Goal: Transaction & Acquisition: Purchase product/service

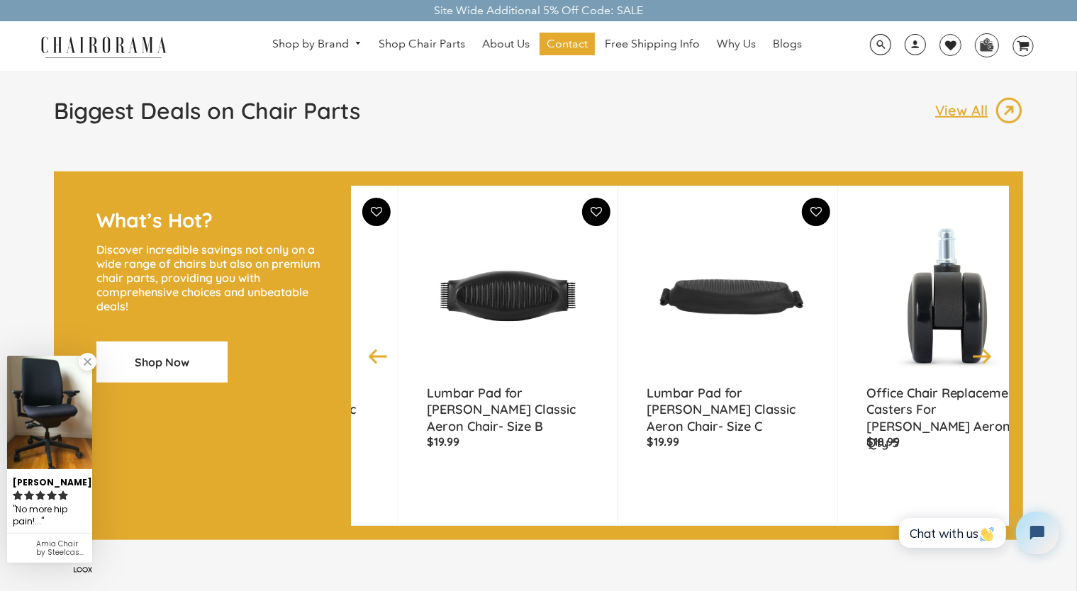
scroll to position [0, 851]
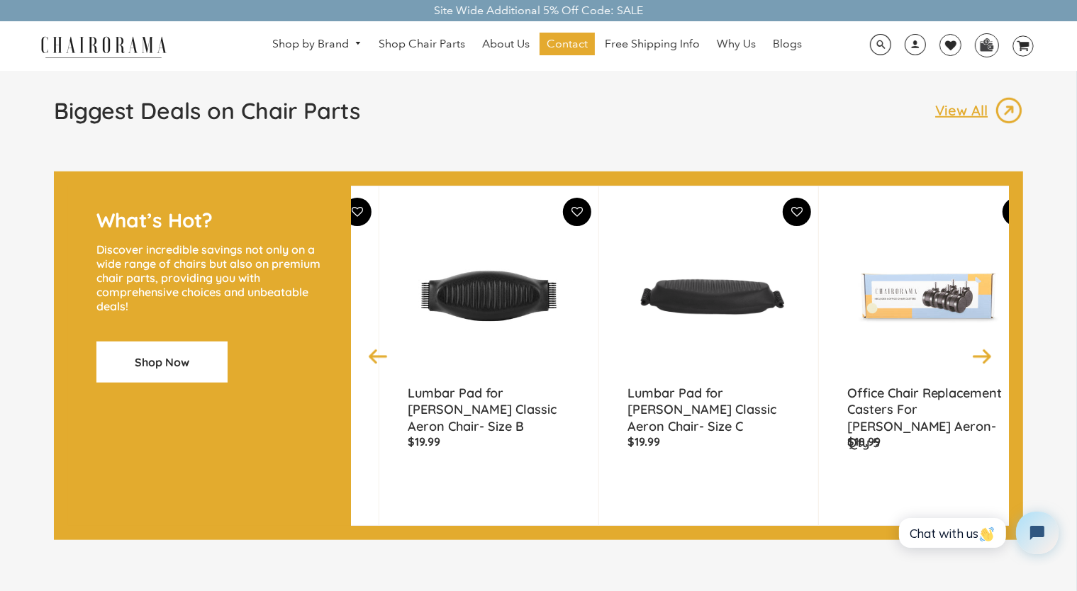
click at [975, 216] on img at bounding box center [928, 296] width 162 height 177
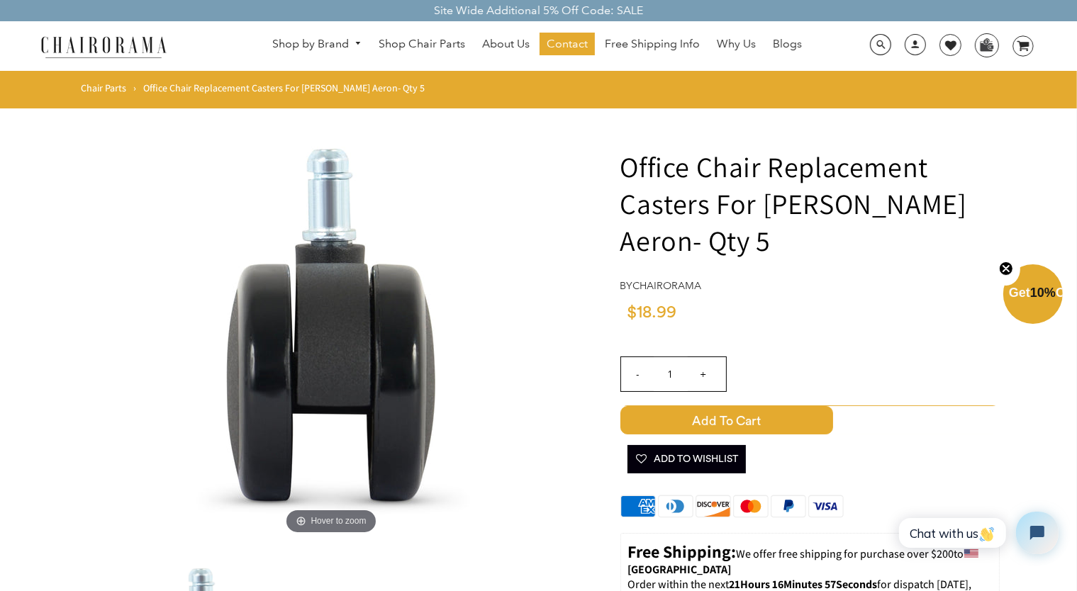
click at [975, 216] on h1 "Office Chair Replacement Casters For [PERSON_NAME] Aeron- Qty 5" at bounding box center [809, 203] width 379 height 111
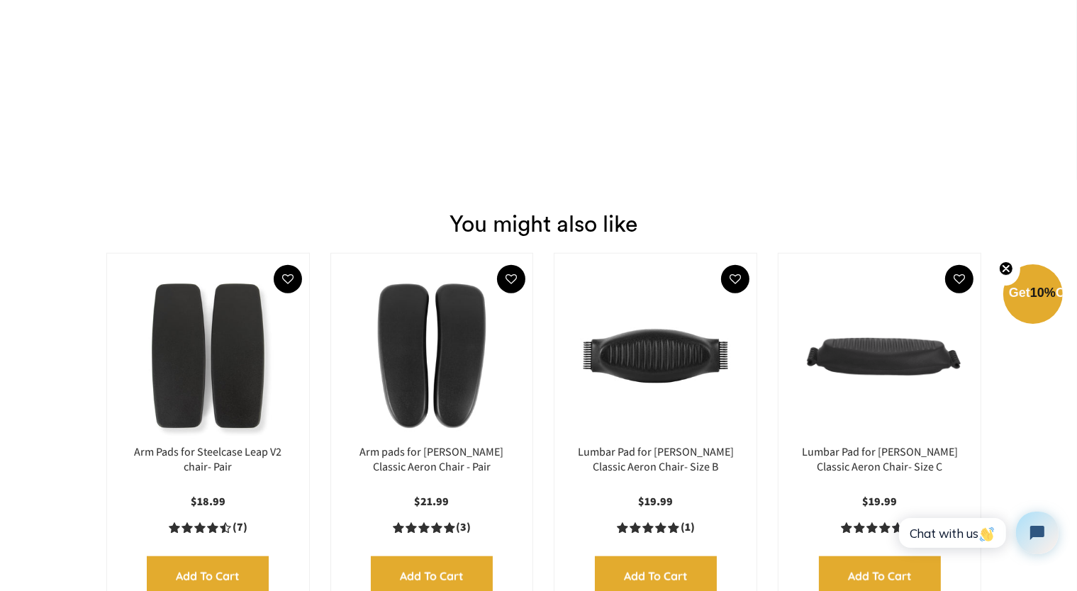
scroll to position [1471, 0]
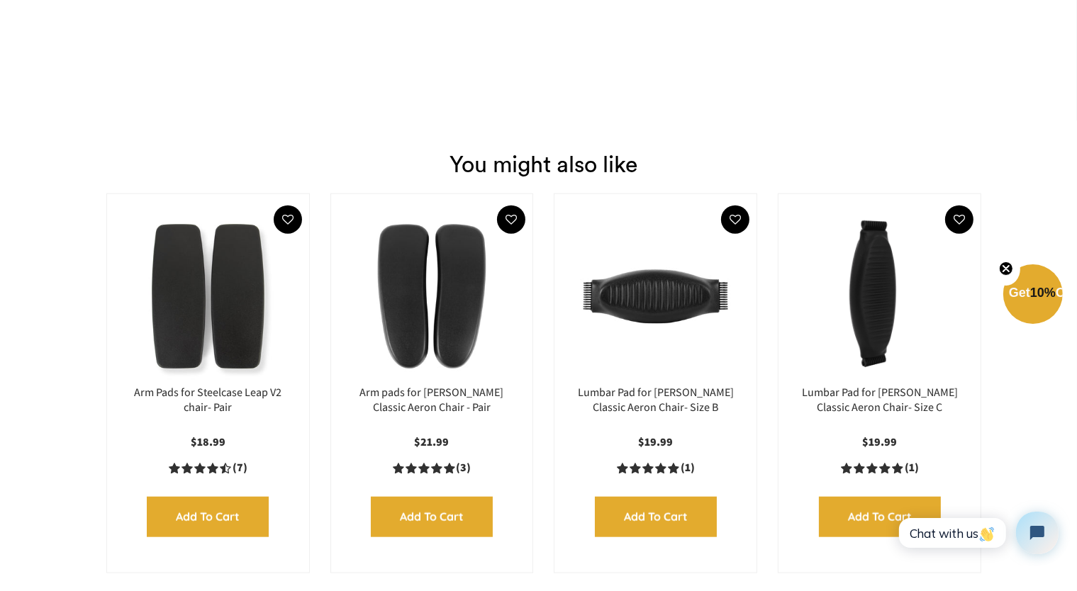
click at [838, 332] on img at bounding box center [879, 296] width 174 height 177
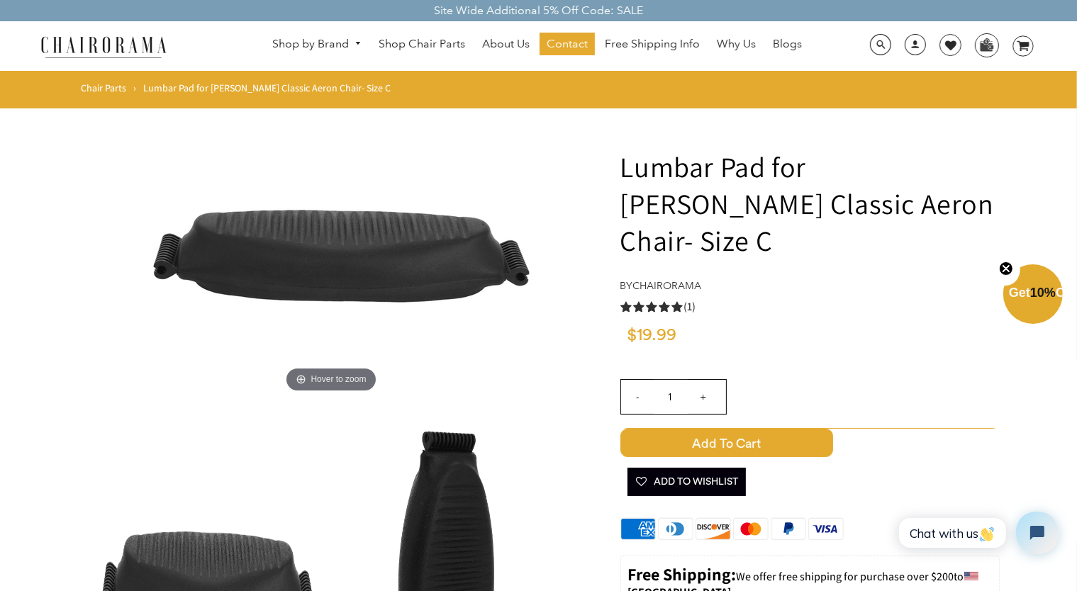
click at [838, 369] on div "Cart Error Add to Cart Added Add To Wishlist" at bounding box center [809, 436] width 379 height 135
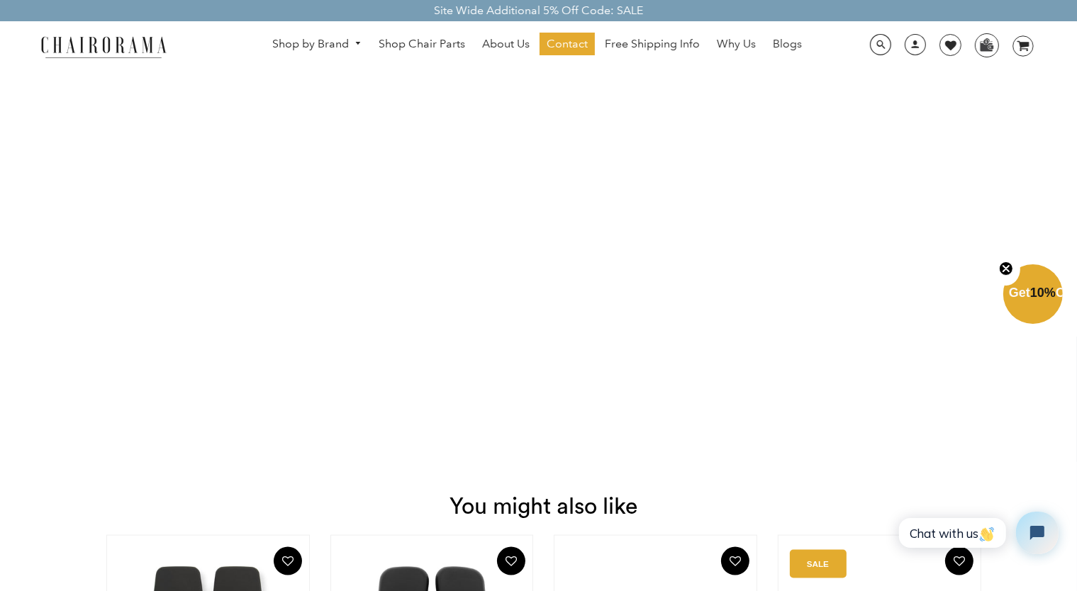
scroll to position [1692, 0]
